Goal: Task Accomplishment & Management: Use online tool/utility

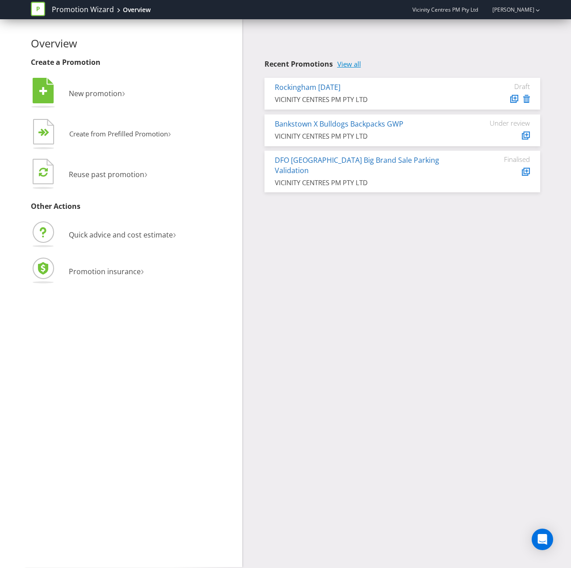
click at [356, 64] on link "View all" at bounding box center [350, 64] width 24 height 8
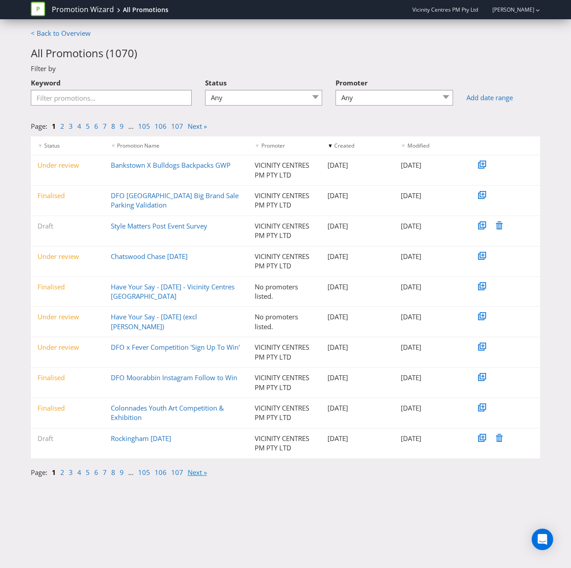
click at [188, 473] on link "Next »" at bounding box center [197, 472] width 19 height 9
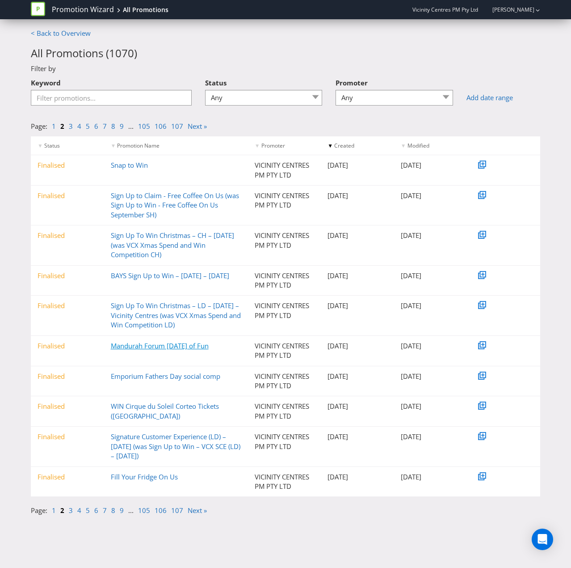
click at [154, 350] on link "Mandurah Forum [DATE] of Fun" at bounding box center [160, 345] width 98 height 9
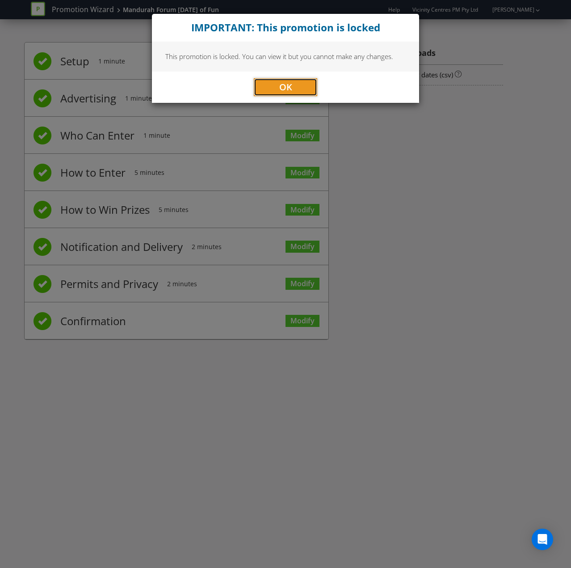
click at [282, 90] on span "OK" at bounding box center [285, 87] width 13 height 12
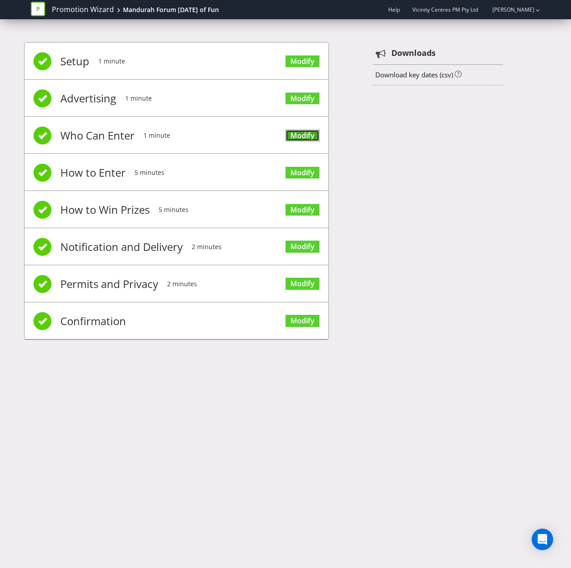
click at [289, 131] on link "Modify" at bounding box center [303, 136] width 34 height 12
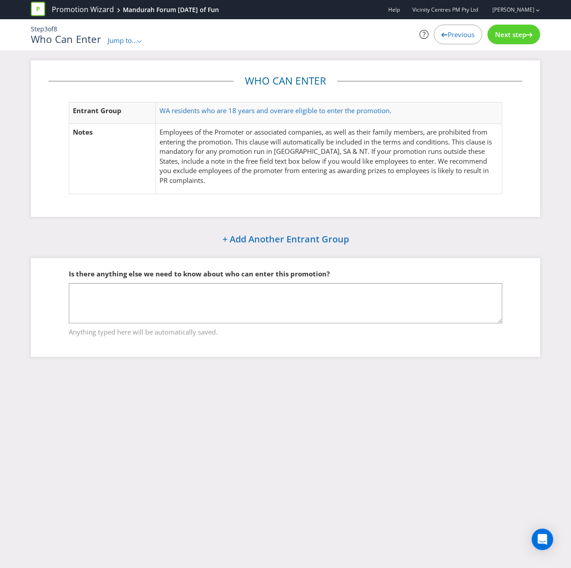
click at [519, 38] on span "Next step" at bounding box center [510, 34] width 31 height 9
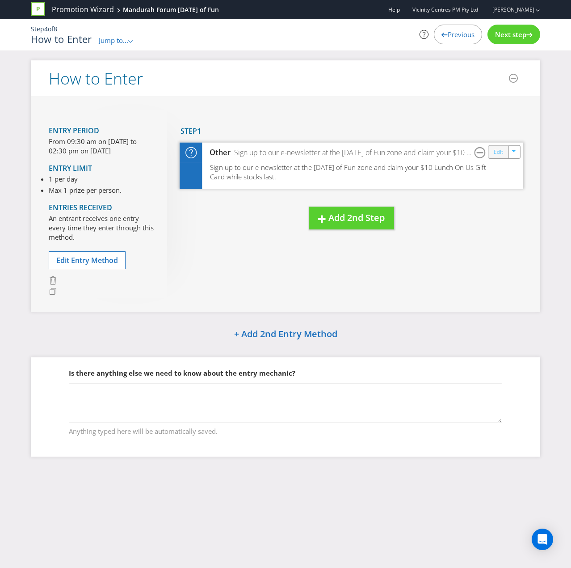
click at [502, 149] on link "Edit" at bounding box center [498, 152] width 9 height 10
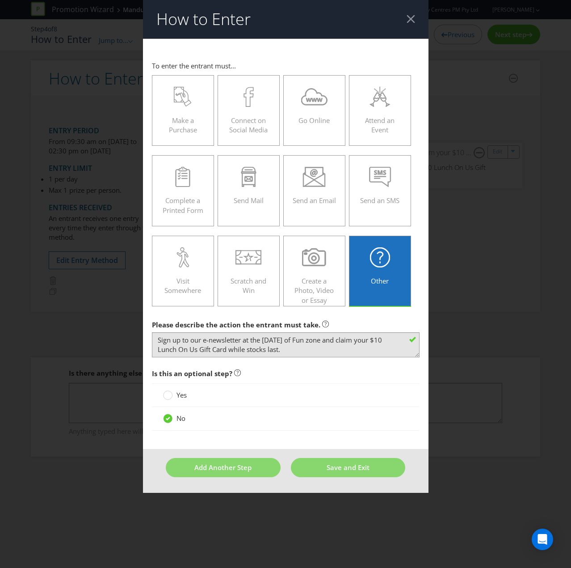
click at [409, 22] on div at bounding box center [411, 19] width 8 height 8
